Goal: Task Accomplishment & Management: Complete application form

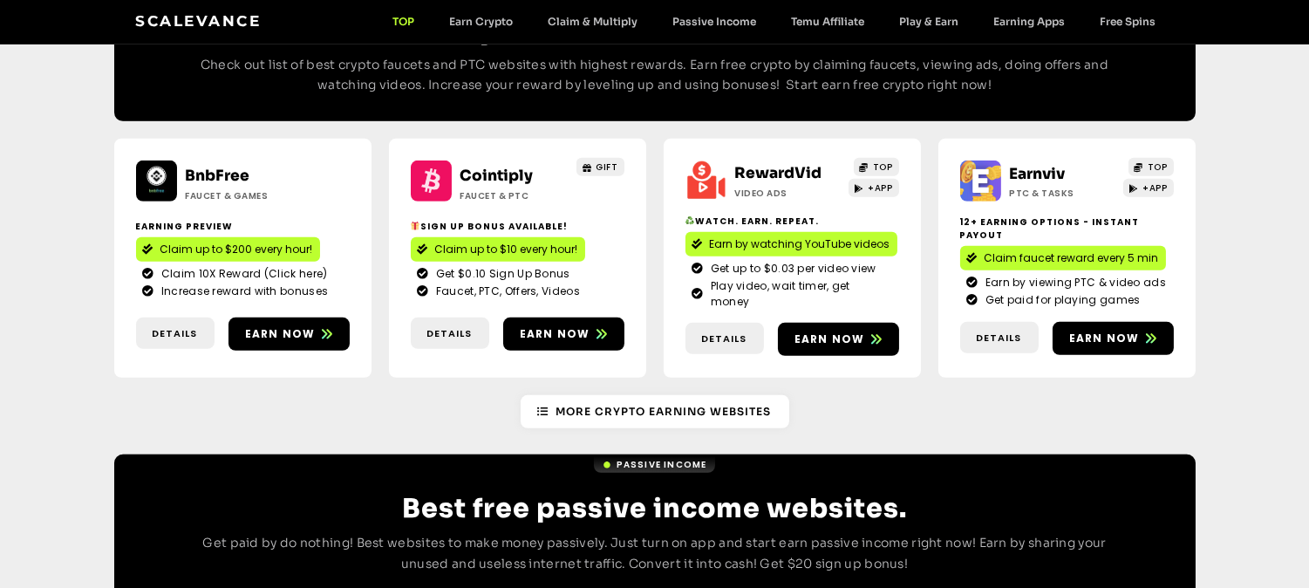
scroll to position [1612, 0]
click at [1120, 331] on span "Earn now" at bounding box center [1104, 339] width 71 height 16
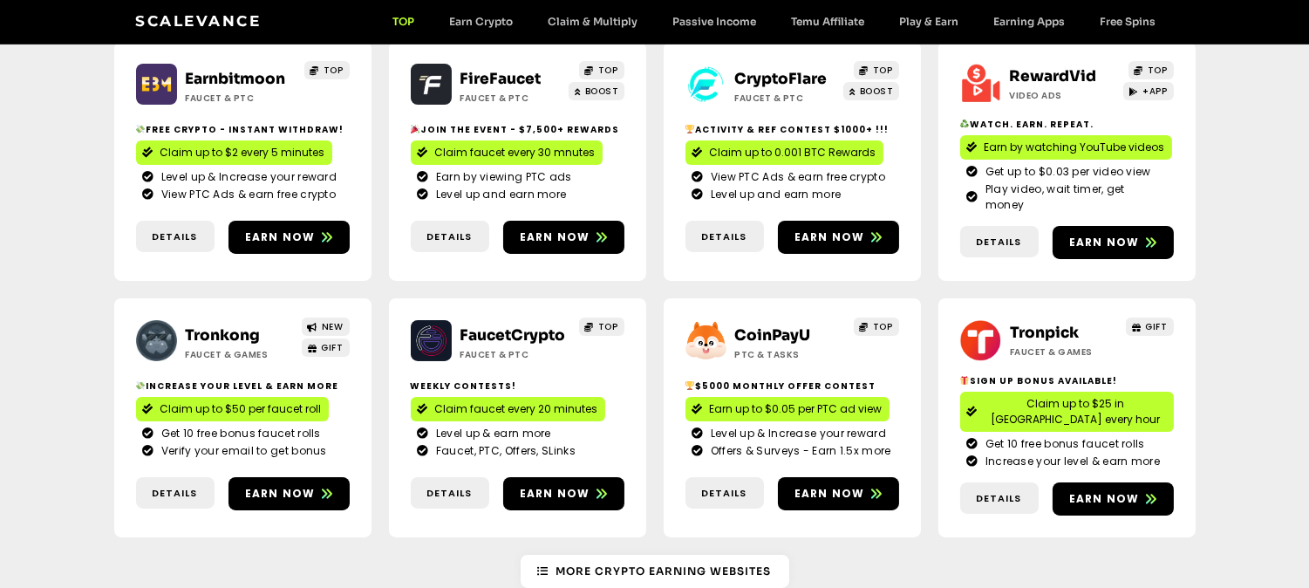
scroll to position [250, 0]
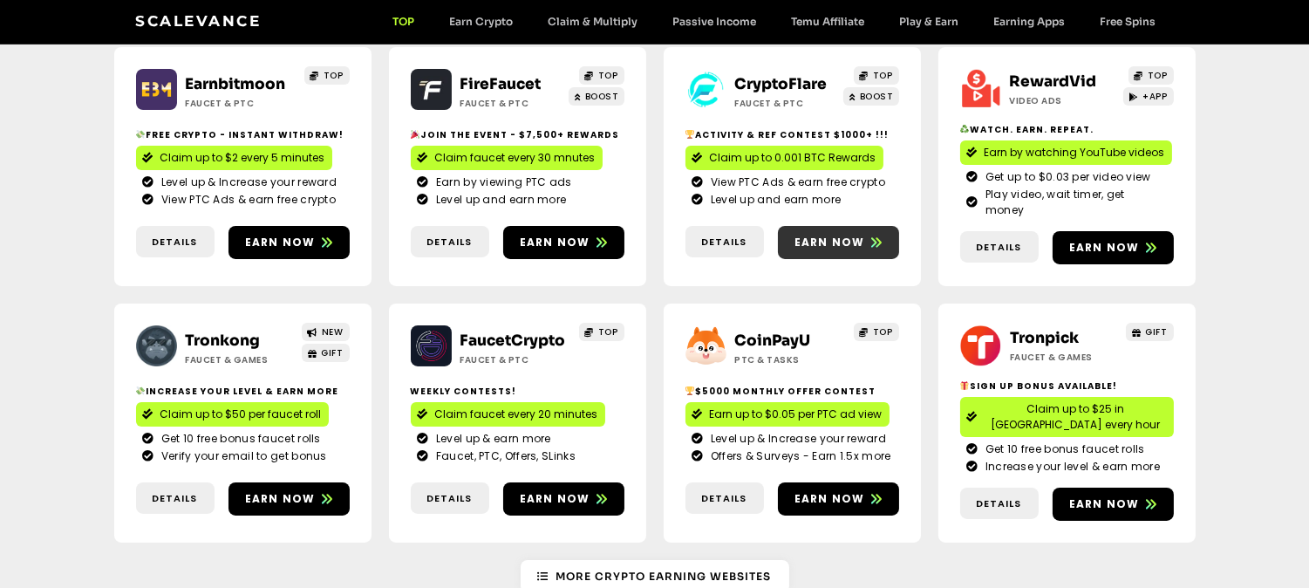
click at [859, 235] on span "Earn now" at bounding box center [830, 243] width 71 height 16
click at [304, 491] on span "Earn now" at bounding box center [280, 499] width 71 height 16
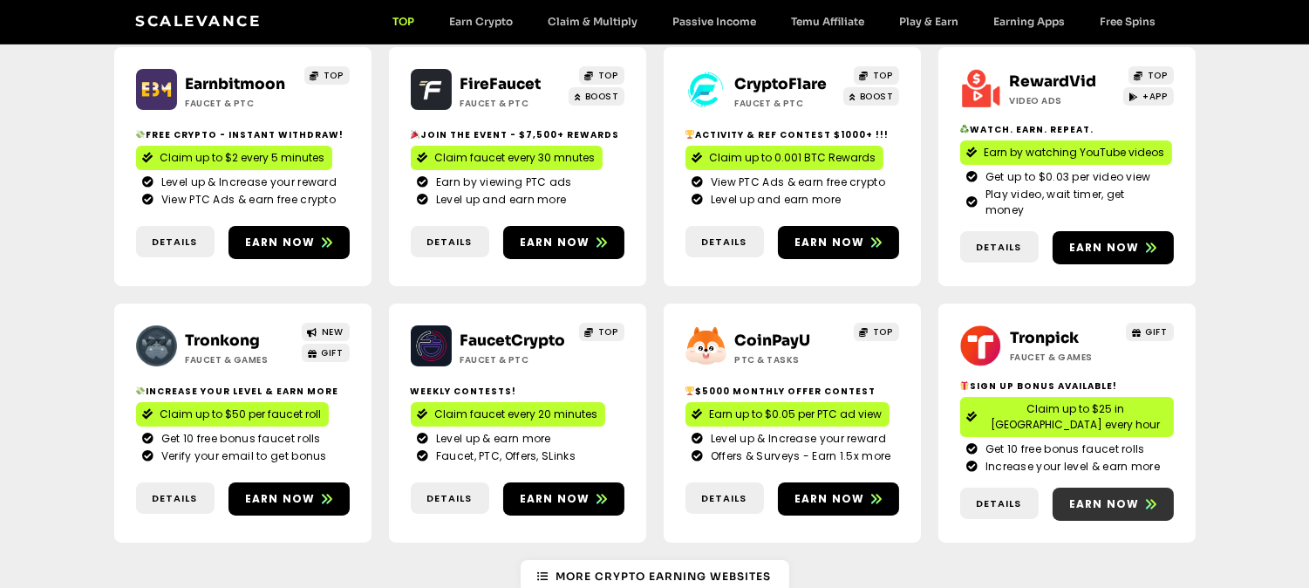
click at [1155, 496] on span "Earn now" at bounding box center [1113, 504] width 121 height 16
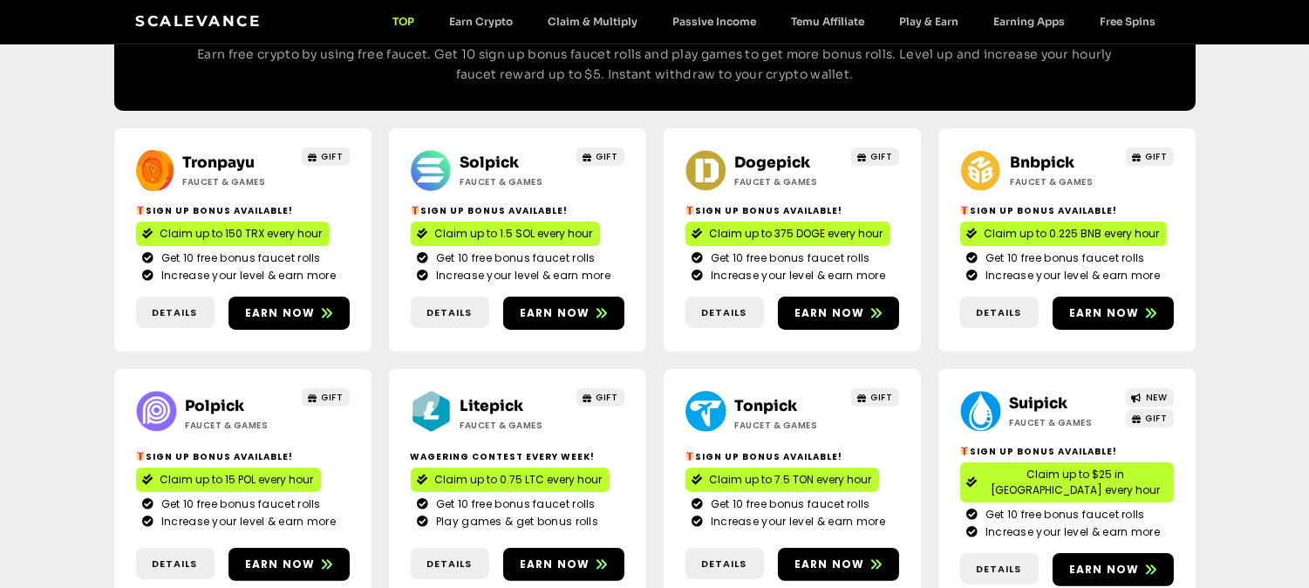
scroll to position [928, 0]
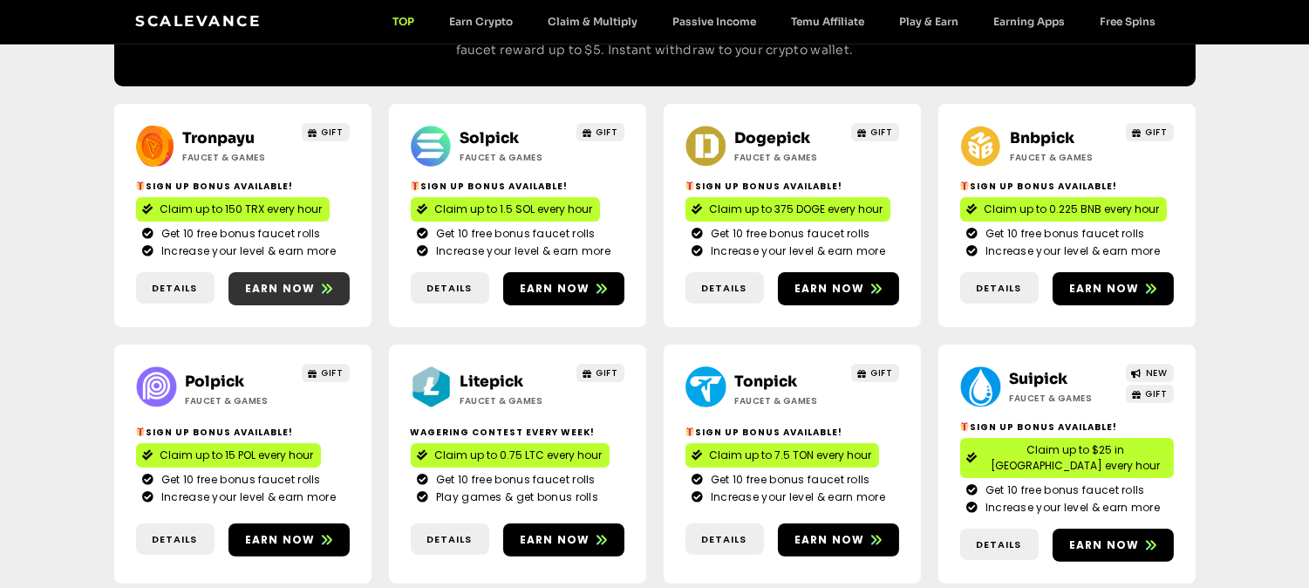
click at [304, 281] on span "Earn now" at bounding box center [280, 289] width 71 height 16
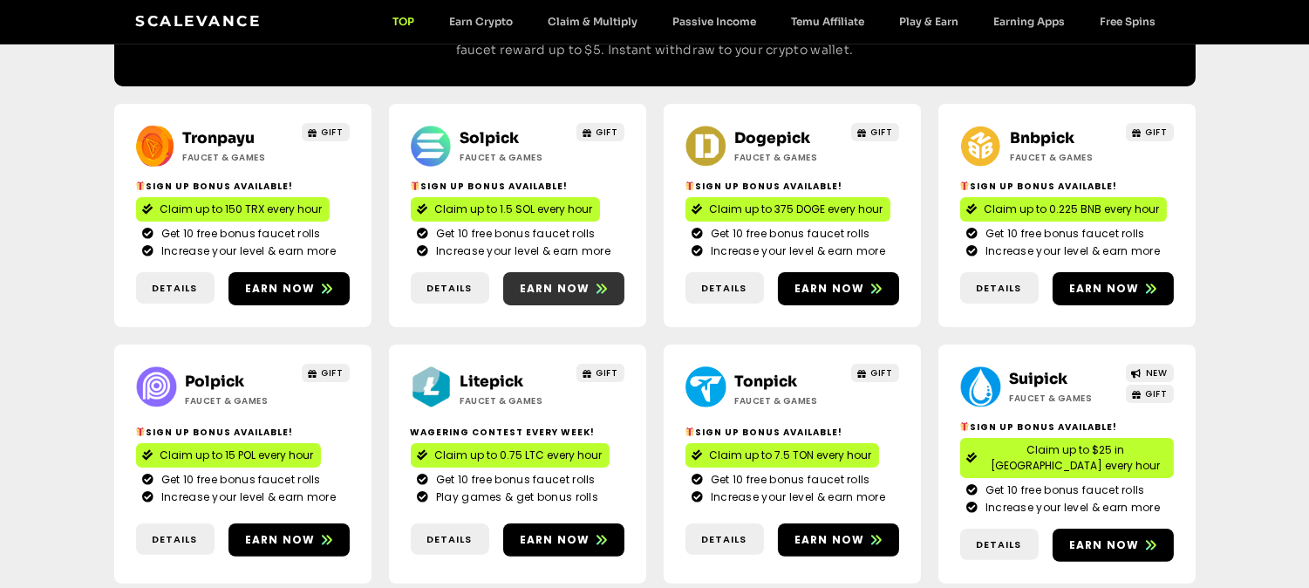
click at [562, 281] on span "Earn now" at bounding box center [555, 289] width 71 height 16
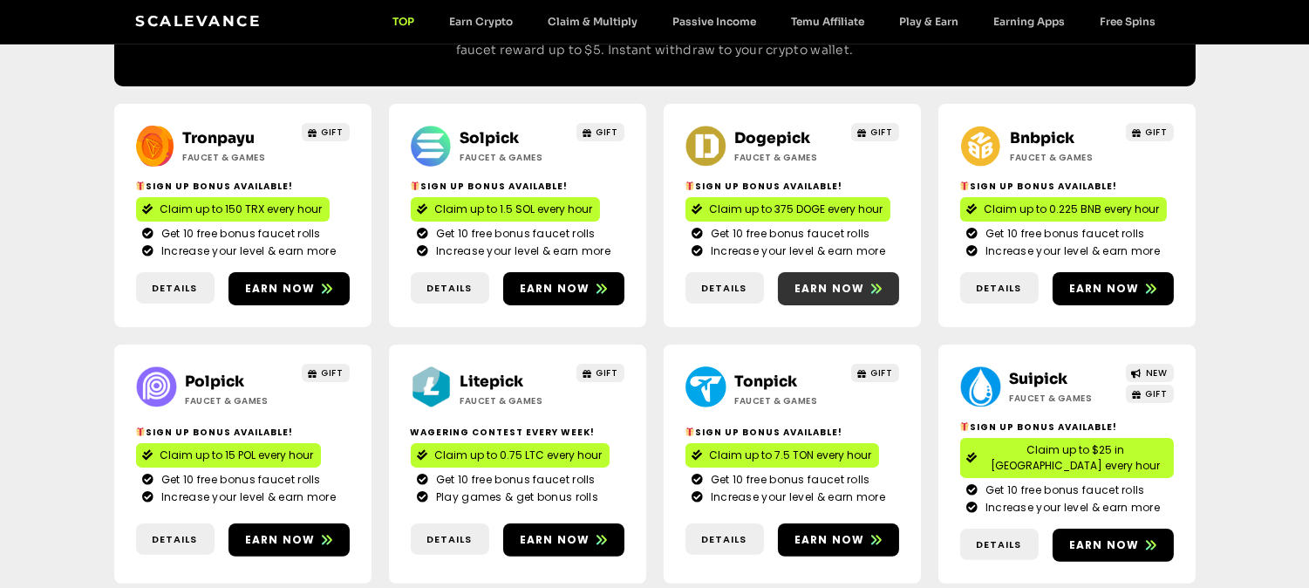
click at [855, 281] on span "Earn now" at bounding box center [830, 289] width 71 height 16
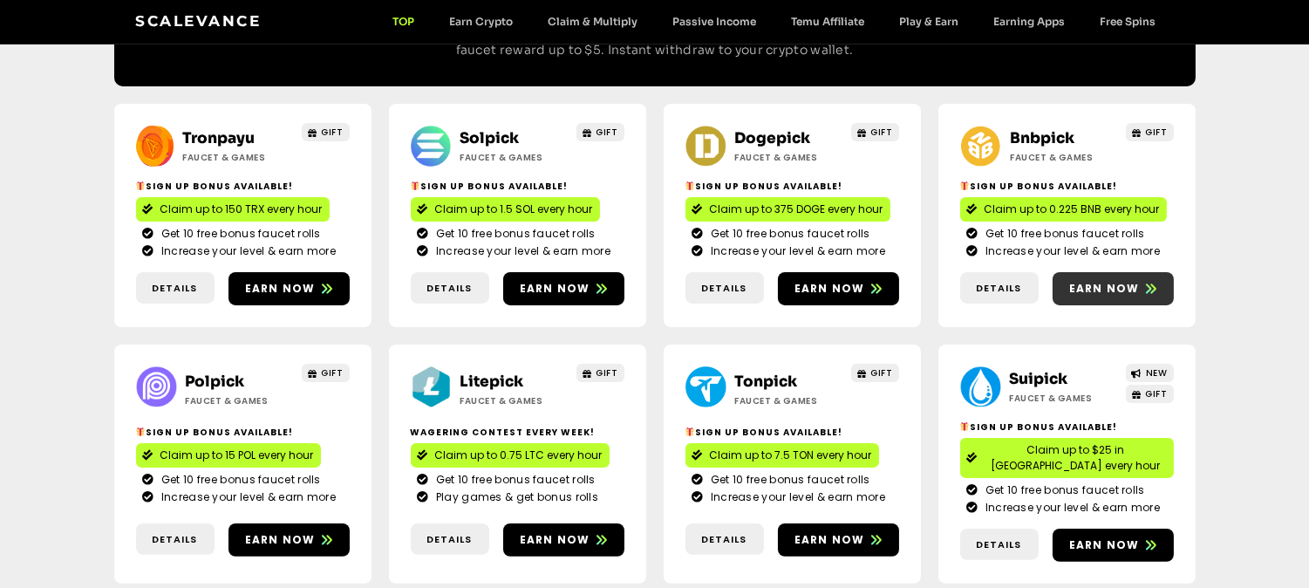
click at [1135, 281] on span "Earn now" at bounding box center [1104, 289] width 71 height 16
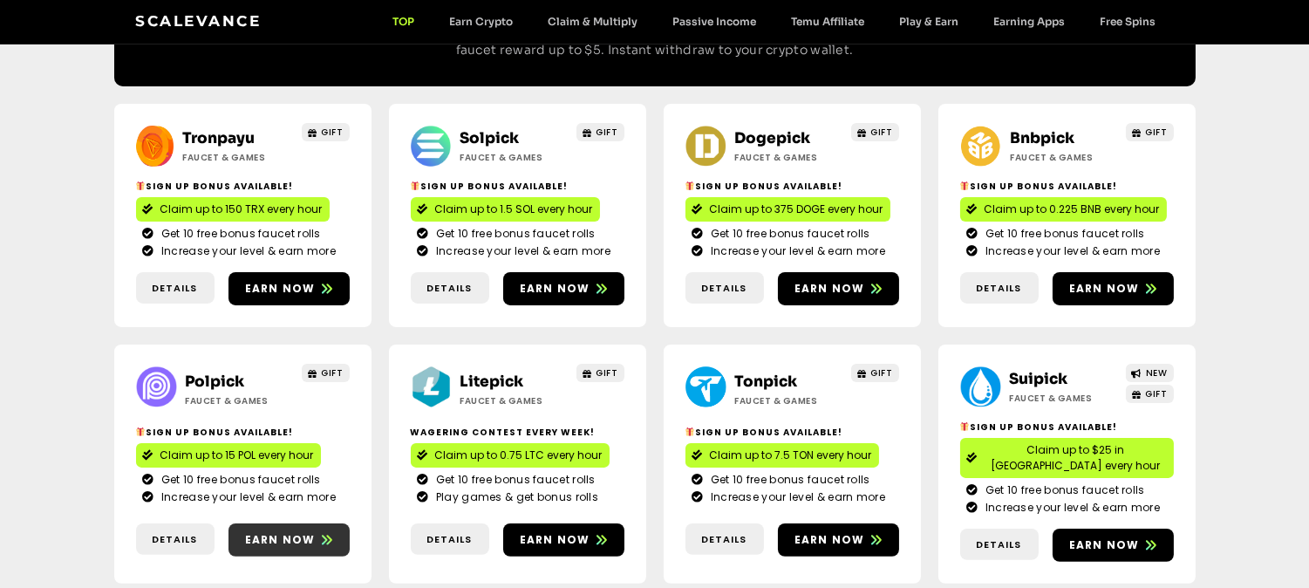
click at [314, 532] on span "Earn now" at bounding box center [289, 540] width 121 height 16
click at [600, 535] on icon at bounding box center [602, 540] width 10 height 10
click at [855, 532] on span "Earn now" at bounding box center [830, 540] width 71 height 16
click at [1138, 537] on span "Earn now" at bounding box center [1113, 545] width 121 height 16
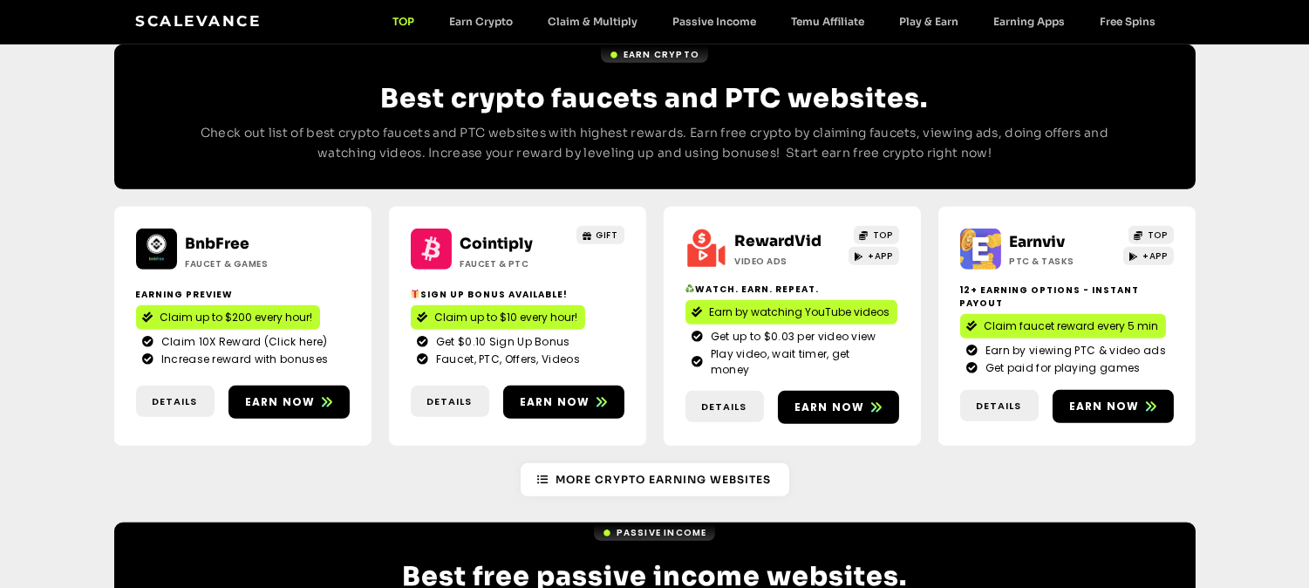
scroll to position [1547, 0]
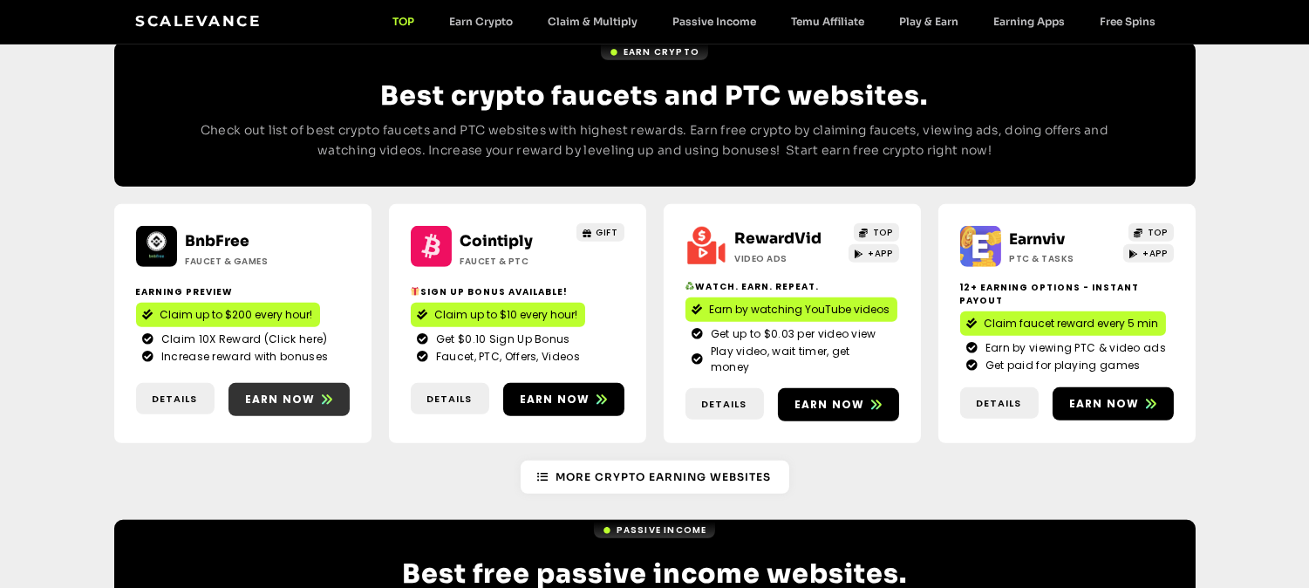
click at [318, 392] on span "Earn now" at bounding box center [289, 400] width 121 height 16
click at [1112, 396] on span "Earn now" at bounding box center [1104, 404] width 71 height 16
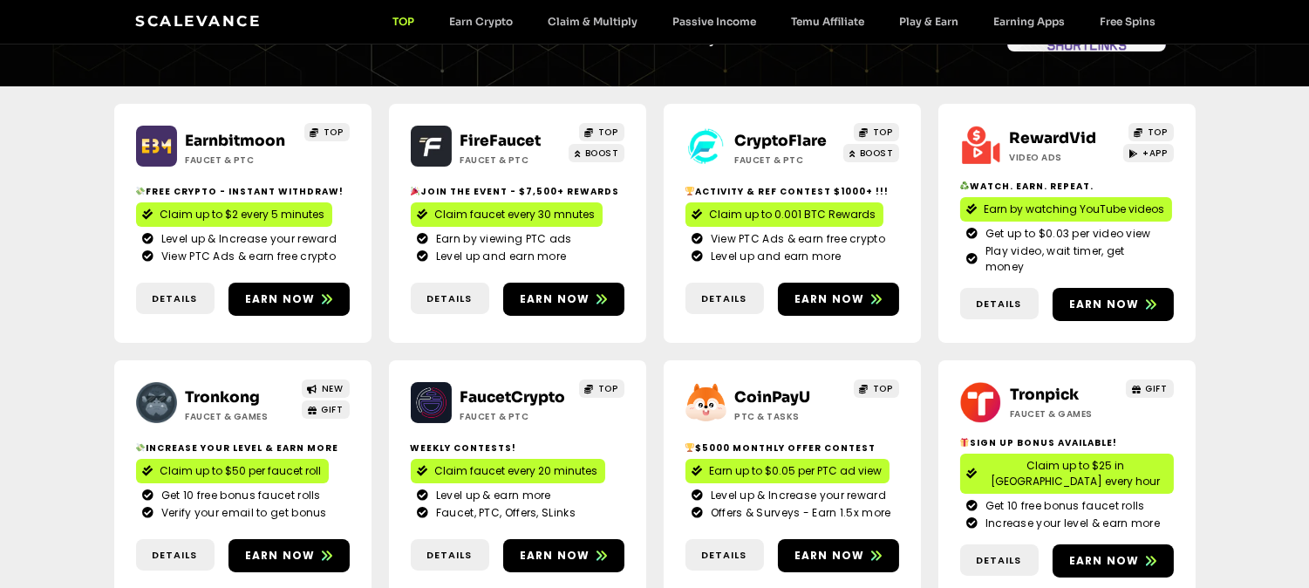
scroll to position [185, 0]
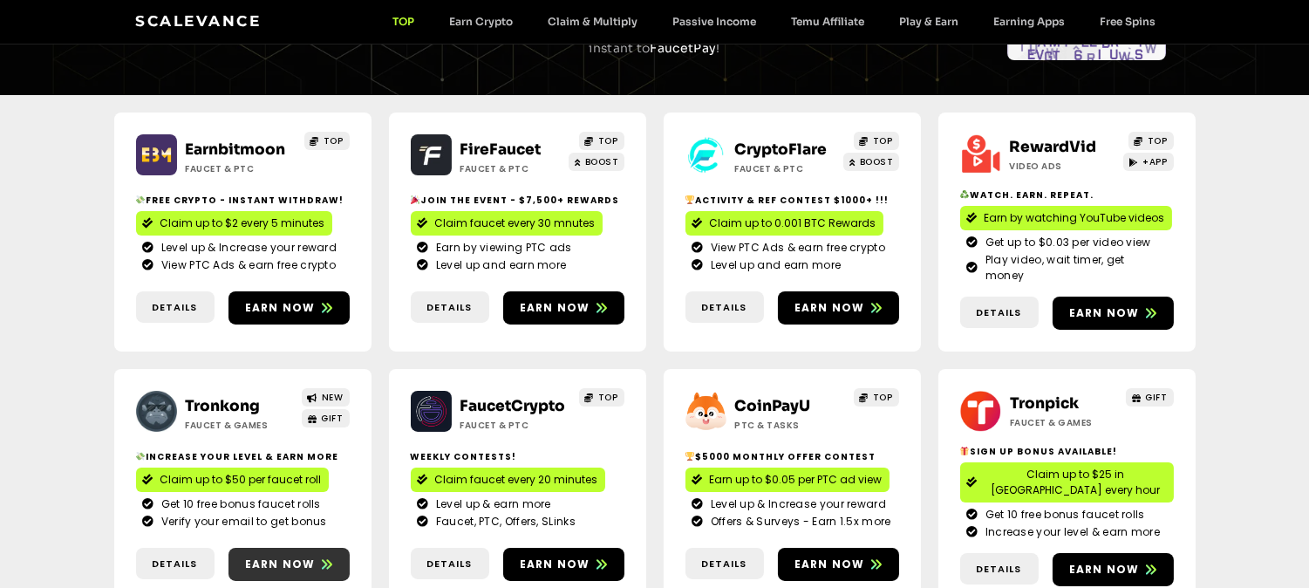
click at [297, 557] on span "Earn now" at bounding box center [280, 565] width 71 height 16
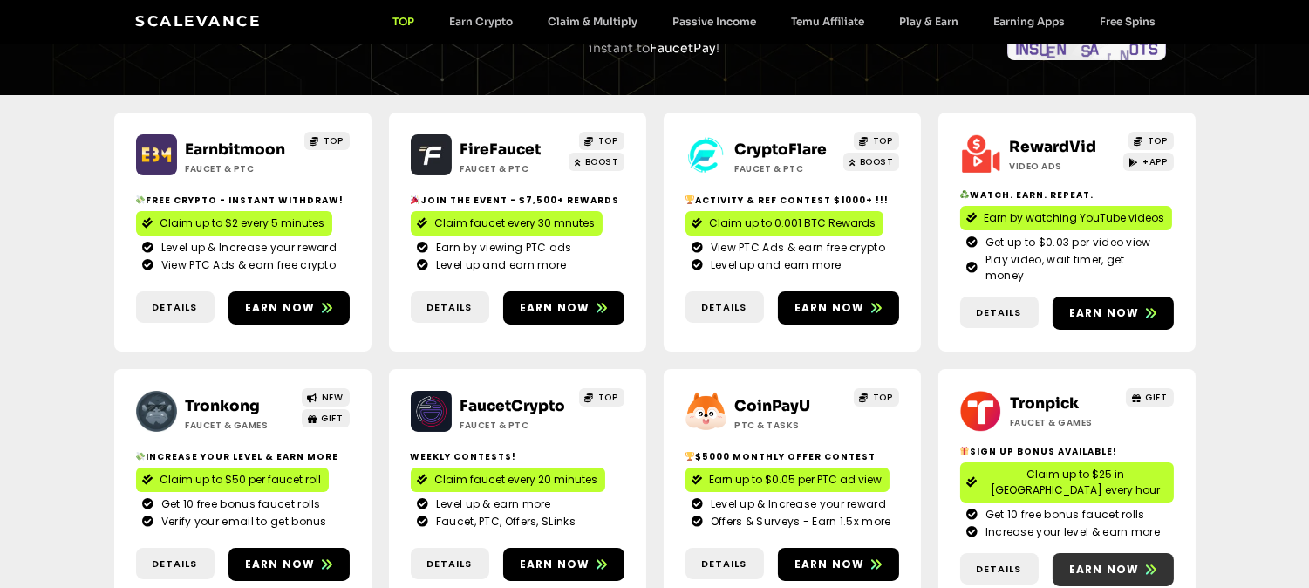
click at [1109, 562] on span "Earn now" at bounding box center [1104, 570] width 71 height 16
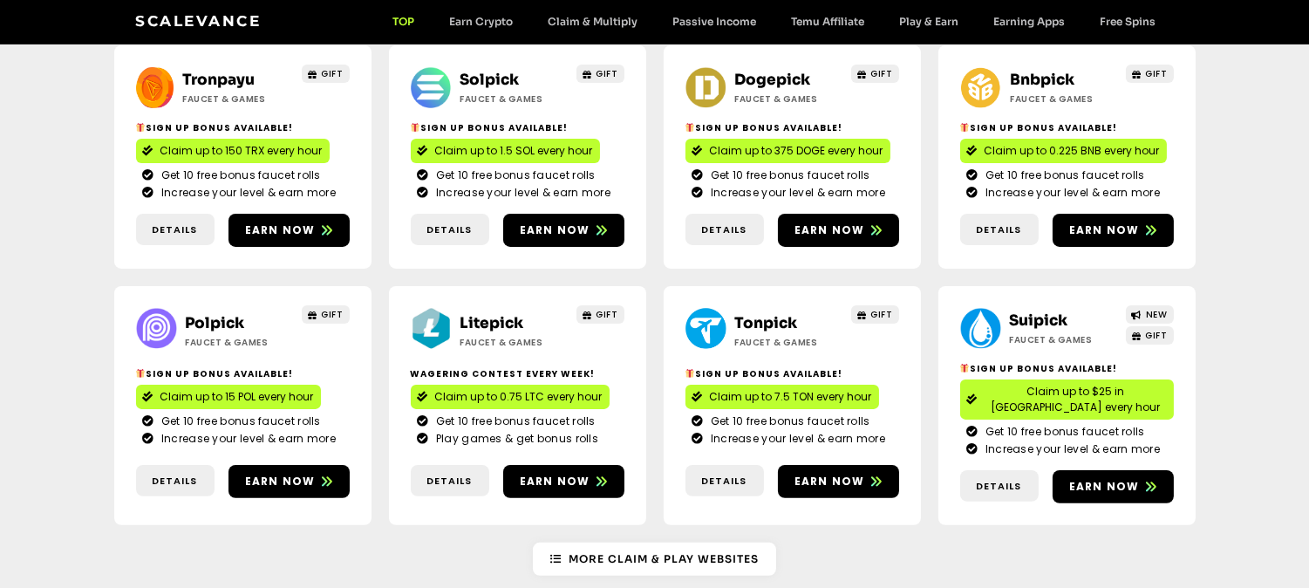
scroll to position [981, 0]
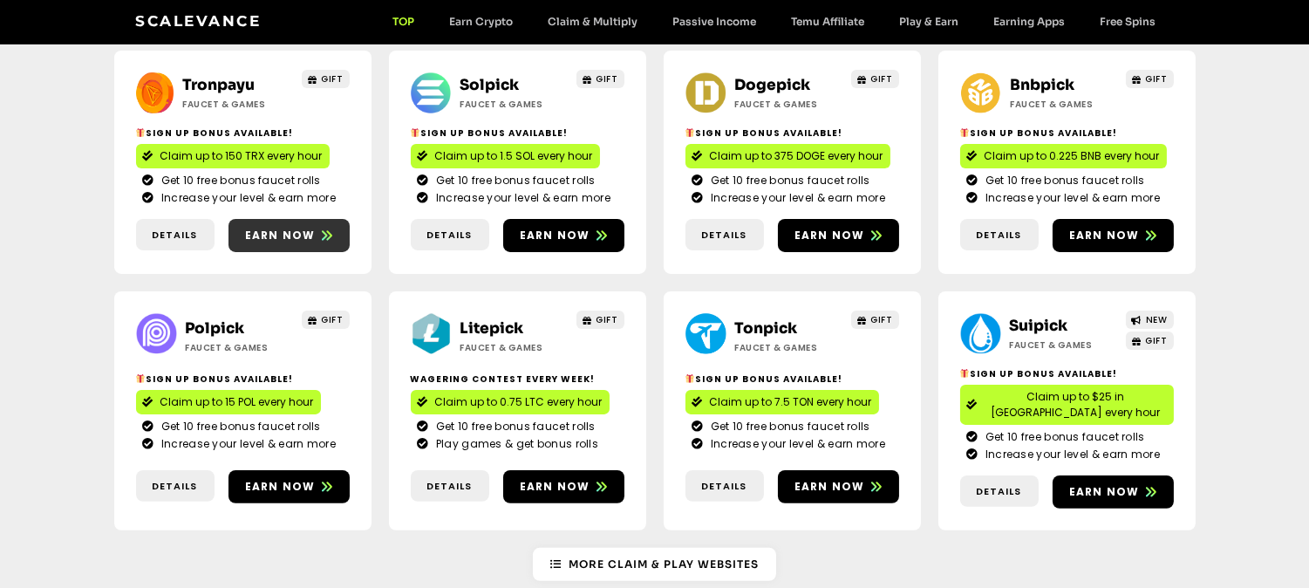
click at [323, 230] on icon at bounding box center [327, 235] width 10 height 10
click at [597, 230] on icon at bounding box center [602, 235] width 10 height 10
